Goal: Task Accomplishment & Management: Complete application form

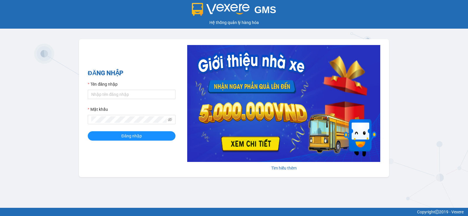
click at [143, 89] on div "Tên đăng nhập" at bounding box center [132, 85] width 88 height 9
click at [140, 96] on input "Tên đăng nhập" at bounding box center [132, 94] width 88 height 9
type input "duy.thaochau"
click at [125, 123] on span at bounding box center [132, 119] width 88 height 9
click at [88, 131] on button "Đăng nhập" at bounding box center [132, 135] width 88 height 9
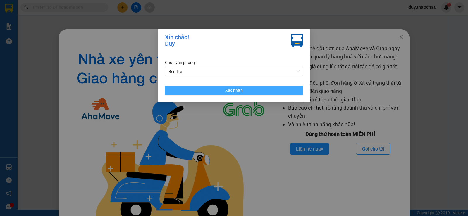
click at [218, 91] on button "Xác nhận" at bounding box center [234, 90] width 138 height 9
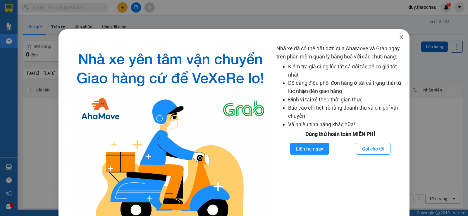
click at [399, 38] on icon "close" at bounding box center [401, 37] width 5 height 5
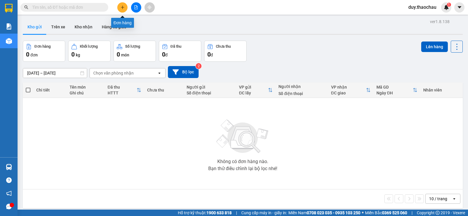
click at [120, 7] on icon "plus" at bounding box center [122, 7] width 4 height 4
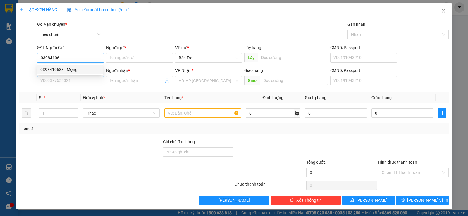
drag, startPoint x: 77, startPoint y: 68, endPoint x: 75, endPoint y: 80, distance: 12.2
click at [77, 69] on div "0398410683 - Mộng" at bounding box center [69, 69] width 59 height 6
type input "0398410683"
type input "Mộng"
type input "0398410683"
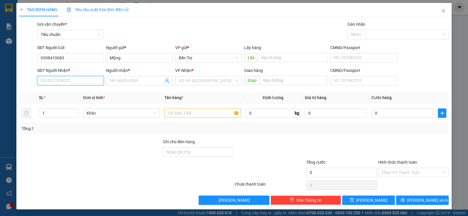
drag, startPoint x: 75, startPoint y: 81, endPoint x: 74, endPoint y: 86, distance: 5.3
click at [74, 85] on input "SĐT Người Nhận *" at bounding box center [70, 80] width 67 height 9
click at [71, 92] on div "0989309041 - quế" at bounding box center [69, 92] width 59 height 6
type input "0989309041"
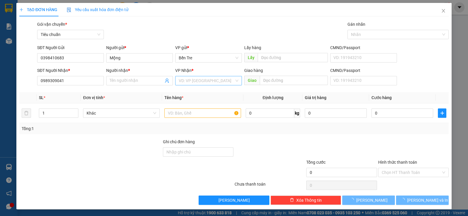
click at [207, 82] on input "search" at bounding box center [207, 80] width 56 height 9
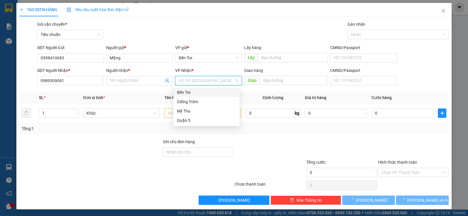
type input "quế"
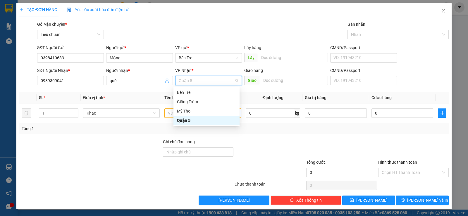
click at [191, 120] on div "Quận 5" at bounding box center [206, 120] width 59 height 6
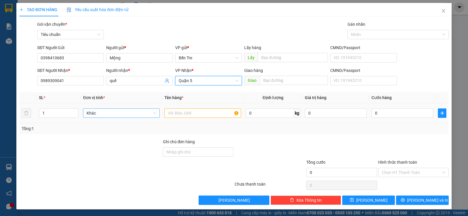
click at [103, 114] on span "Khác" at bounding box center [121, 113] width 70 height 9
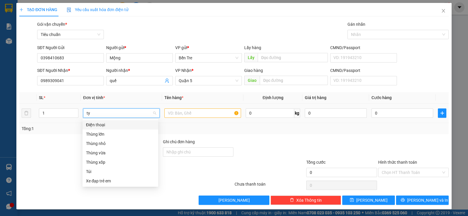
type input "t"
drag, startPoint x: 101, startPoint y: 144, endPoint x: 134, endPoint y: 134, distance: 33.5
click at [134, 134] on div "Điện [PERSON_NAME] [PERSON_NAME] [PERSON_NAME] vừa Thùng xốp Túi Xe đạp trẻ em" at bounding box center [120, 152] width 76 height 65
click at [95, 132] on div "Thùng lớn" at bounding box center [120, 134] width 69 height 6
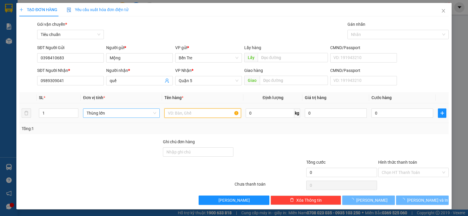
click at [181, 116] on input "text" at bounding box center [202, 112] width 77 height 9
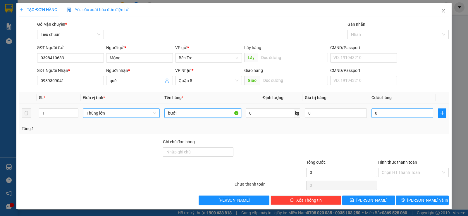
type input "bưởi"
click at [411, 115] on input "0" at bounding box center [402, 112] width 62 height 9
type input "4"
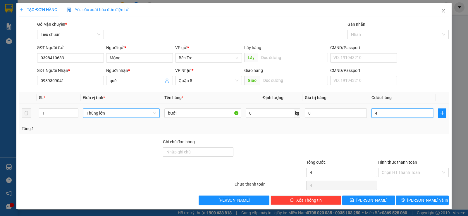
type input "40"
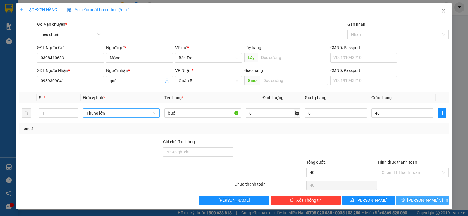
type input "40.000"
click at [411, 201] on button "[PERSON_NAME] và In" at bounding box center [422, 199] width 53 height 9
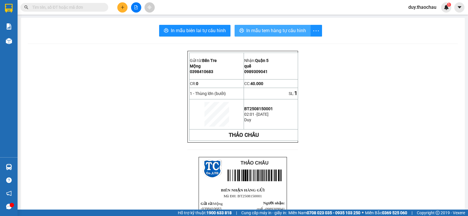
click at [294, 31] on span "In mẫu tem hàng tự cấu hình" at bounding box center [276, 30] width 60 height 7
